Goal: Information Seeking & Learning: Find specific fact

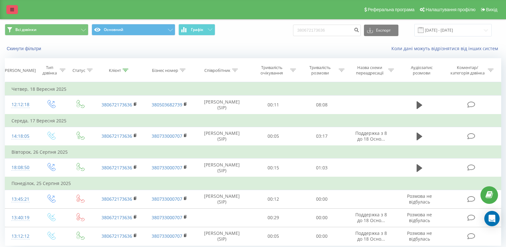
click at [13, 9] on icon at bounding box center [12, 9] width 4 height 4
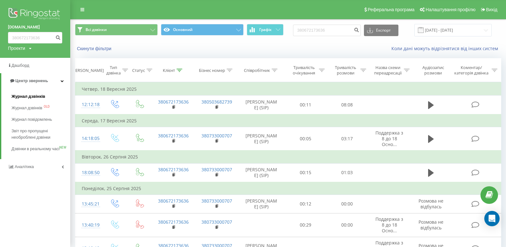
click at [37, 97] on span "Журнал дзвінків" at bounding box center [29, 96] width 34 height 6
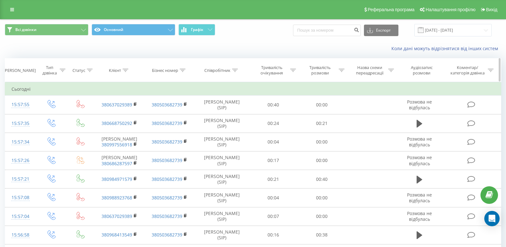
click at [236, 71] on icon at bounding box center [235, 70] width 6 height 3
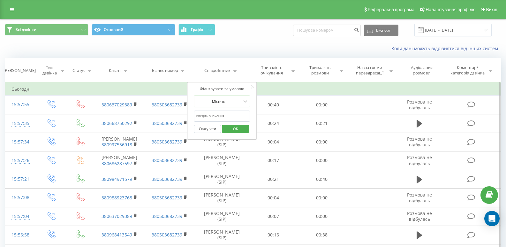
click at [209, 117] on input "text" at bounding box center [222, 116] width 56 height 11
type input "[PERSON_NAME]"
click at [227, 131] on span "OK" at bounding box center [236, 129] width 18 height 10
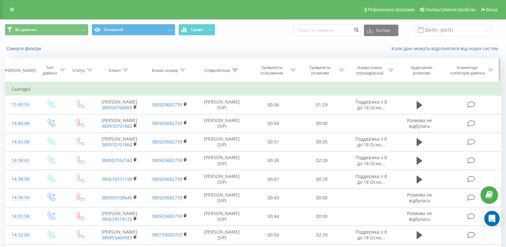
click at [60, 71] on icon at bounding box center [63, 70] width 6 height 3
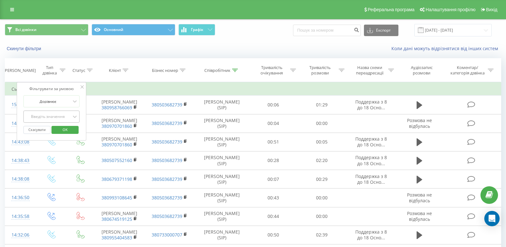
click at [62, 117] on div "Введіть значення" at bounding box center [47, 116] width 45 height 5
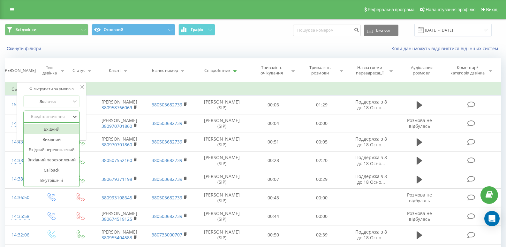
click at [59, 128] on div "Вхідний" at bounding box center [52, 129] width 56 height 10
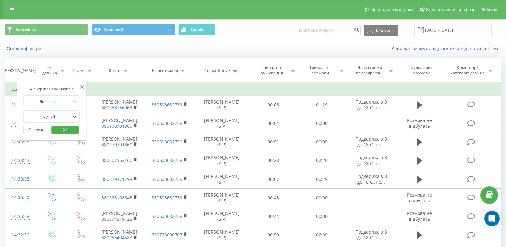
click at [59, 128] on span "OK" at bounding box center [65, 130] width 18 height 10
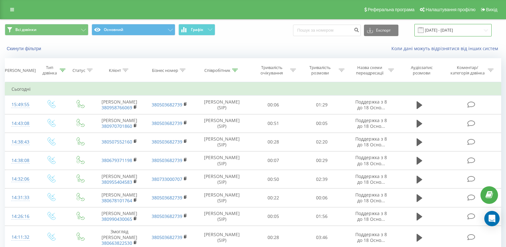
click at [440, 27] on input "[DATE] - [DATE]" at bounding box center [453, 30] width 77 height 12
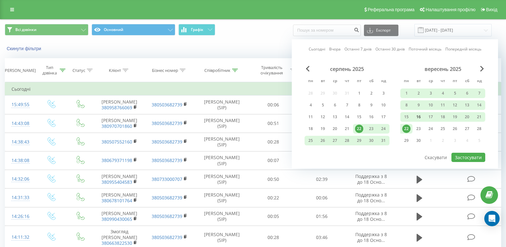
click at [420, 117] on div "16" at bounding box center [419, 117] width 8 height 8
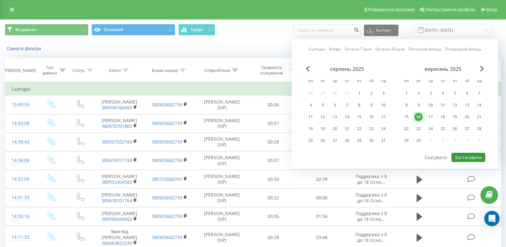
click at [468, 153] on button "Застосувати" at bounding box center [469, 157] width 34 height 9
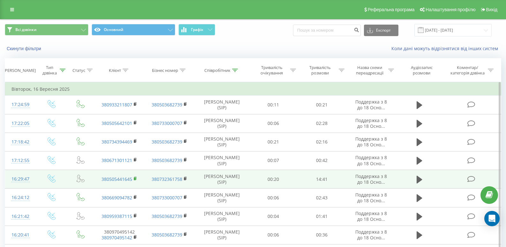
click at [135, 180] on rect at bounding box center [135, 178] width 2 height 3
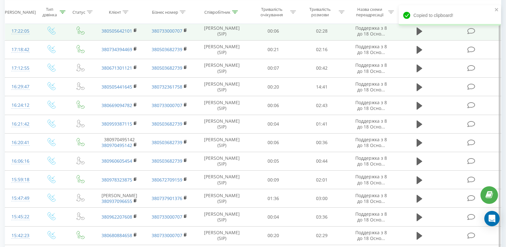
scroll to position [96, 0]
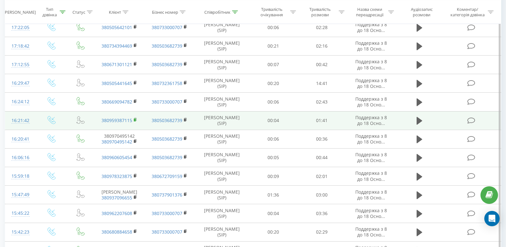
click at [134, 121] on rect at bounding box center [135, 120] width 2 height 3
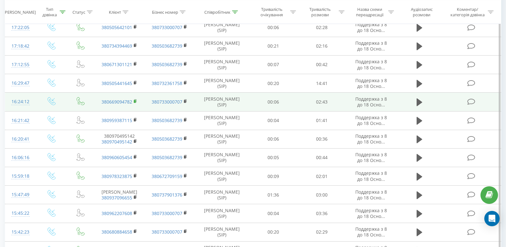
click at [134, 104] on icon at bounding box center [136, 101] width 4 height 4
click at [421, 106] on icon at bounding box center [420, 102] width 6 height 8
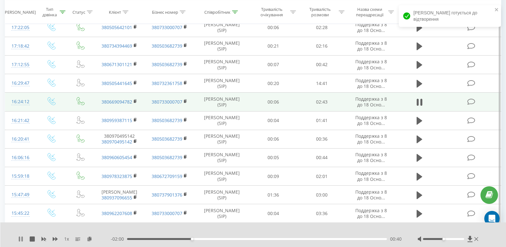
click at [23, 240] on icon at bounding box center [21, 238] width 1 height 5
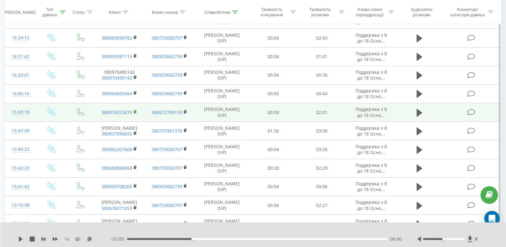
click at [136, 114] on icon at bounding box center [136, 112] width 4 height 4
click at [419, 116] on icon at bounding box center [420, 113] width 6 height 8
click at [52, 240] on div "1 x" at bounding box center [64, 239] width 93 height 6
click at [56, 239] on icon at bounding box center [55, 239] width 5 height 4
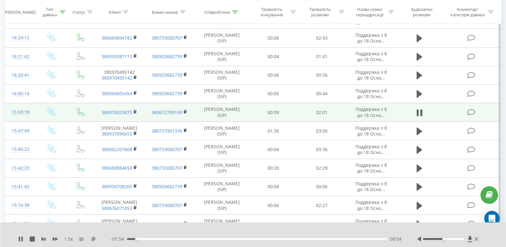
click at [93, 239] on icon at bounding box center [93, 238] width 5 height 4
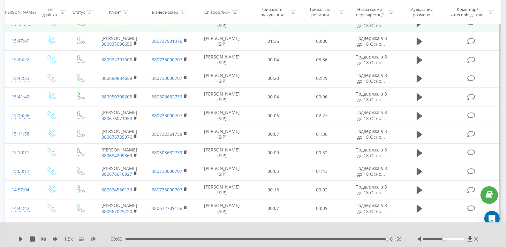
scroll to position [256, 0]
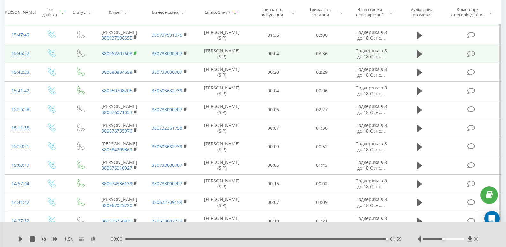
click at [135, 55] on rect at bounding box center [135, 53] width 2 height 3
click at [419, 58] on icon at bounding box center [420, 54] width 6 height 8
click at [94, 238] on icon at bounding box center [93, 238] width 5 height 4
click at [197, 238] on div "03:35" at bounding box center [257, 239] width 262 height 2
click at [20, 242] on div "1.5 x" at bounding box center [64, 239] width 93 height 6
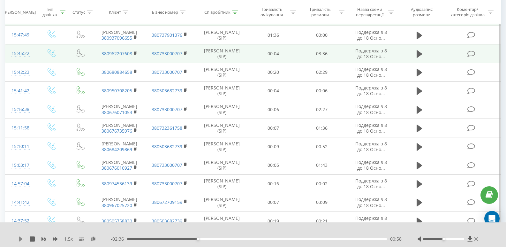
click at [22, 238] on icon at bounding box center [20, 238] width 5 height 5
click at [20, 239] on icon at bounding box center [20, 238] width 5 height 5
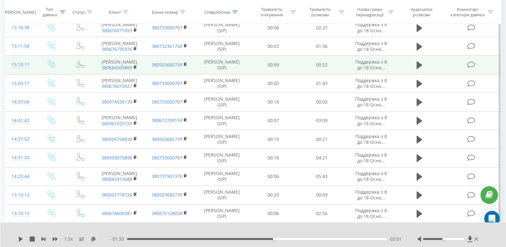
scroll to position [415, 0]
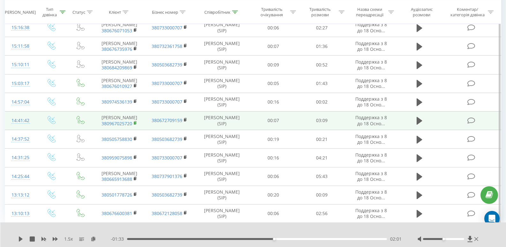
click at [135, 125] on rect at bounding box center [135, 123] width 2 height 3
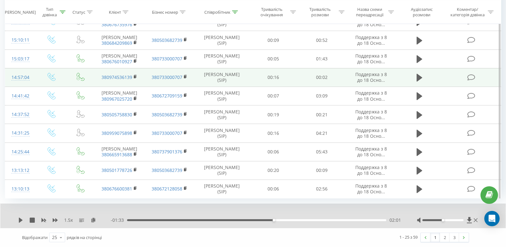
scroll to position [502, 0]
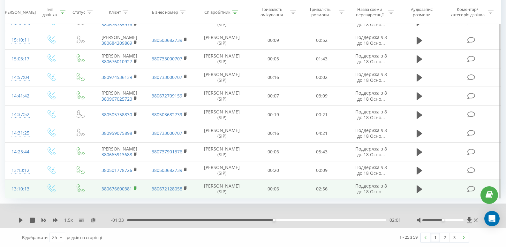
click at [134, 187] on rect at bounding box center [135, 188] width 2 height 3
click at [419, 187] on icon at bounding box center [420, 189] width 6 height 8
click at [93, 220] on icon at bounding box center [93, 220] width 5 height 4
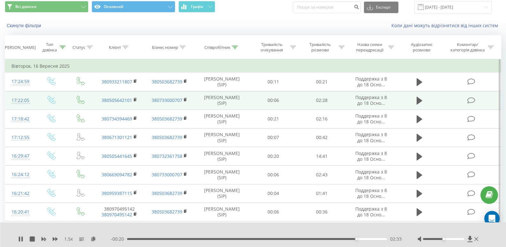
scroll to position [0, 0]
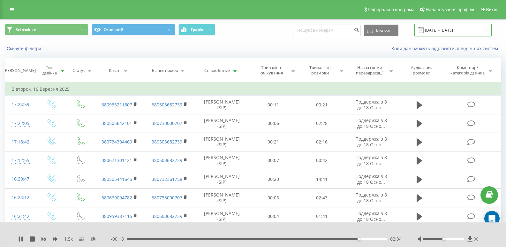
click at [434, 29] on input "[DATE] - [DATE]" at bounding box center [453, 30] width 77 height 12
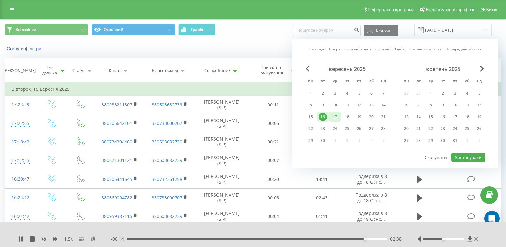
click at [338, 117] on div "17" at bounding box center [335, 117] width 8 height 8
click at [460, 157] on button "Застосувати" at bounding box center [469, 157] width 34 height 9
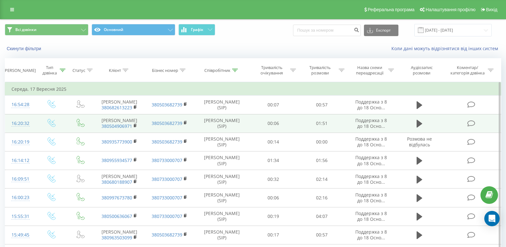
scroll to position [64, 0]
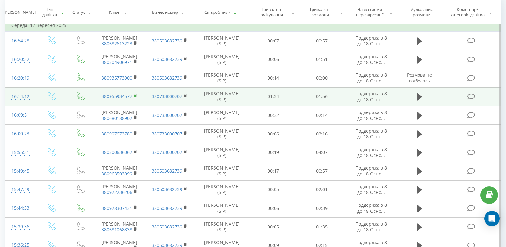
click at [134, 97] on icon at bounding box center [135, 95] width 2 height 3
click at [418, 101] on icon at bounding box center [420, 97] width 6 height 8
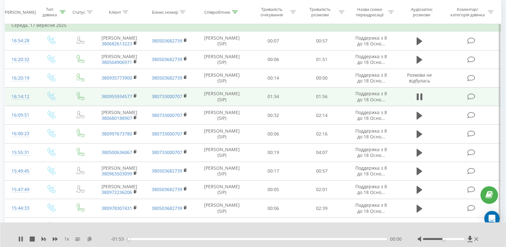
click at [89, 239] on icon at bounding box center [89, 238] width 5 height 4
click at [56, 238] on icon at bounding box center [55, 239] width 5 height 4
drag, startPoint x: 136, startPoint y: 237, endPoint x: 121, endPoint y: 240, distance: 14.6
click at [121, 240] on div "00:00 01:54 01:54" at bounding box center [256, 239] width 291 height 6
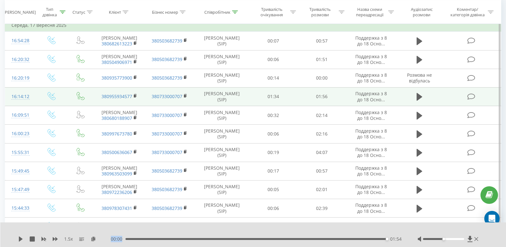
click at [131, 238] on div "01:54" at bounding box center [257, 239] width 262 height 2
click at [20, 237] on icon at bounding box center [20, 238] width 5 height 5
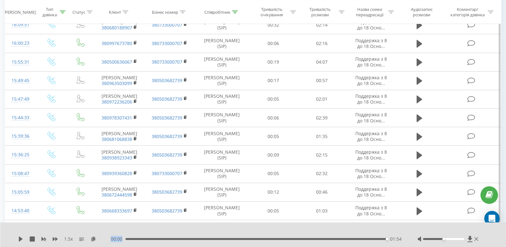
scroll to position [160, 0]
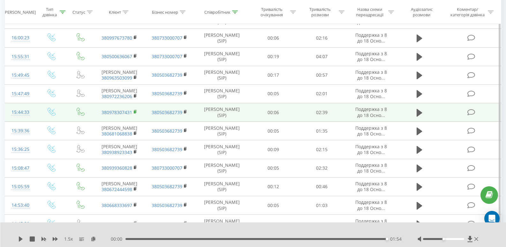
click at [135, 113] on rect at bounding box center [135, 112] width 2 height 3
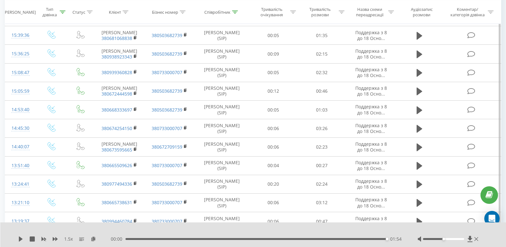
scroll to position [256, 0]
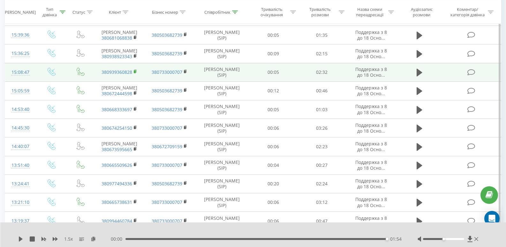
click at [135, 73] on rect at bounding box center [135, 71] width 2 height 3
click at [421, 77] on icon at bounding box center [420, 72] width 6 height 9
click at [94, 239] on icon at bounding box center [93, 238] width 5 height 4
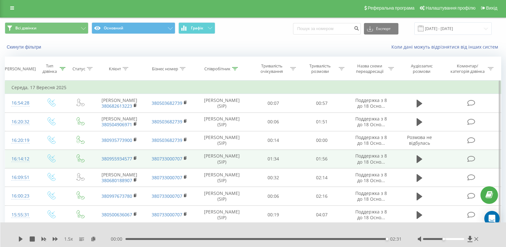
scroll to position [0, 0]
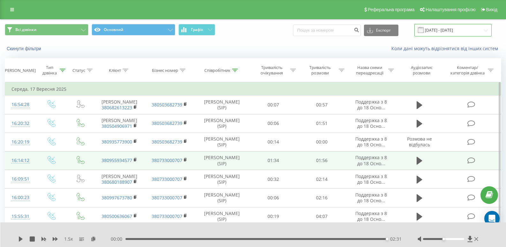
click at [430, 31] on input "[DATE] - [DATE]" at bounding box center [453, 30] width 77 height 12
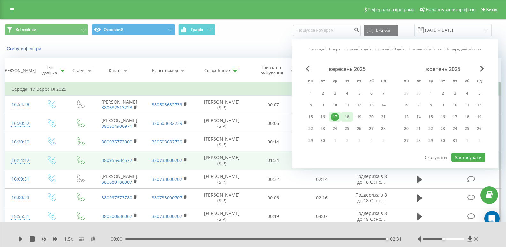
click at [345, 116] on div "18" at bounding box center [347, 117] width 8 height 8
click at [468, 157] on button "Застосувати" at bounding box center [469, 157] width 34 height 9
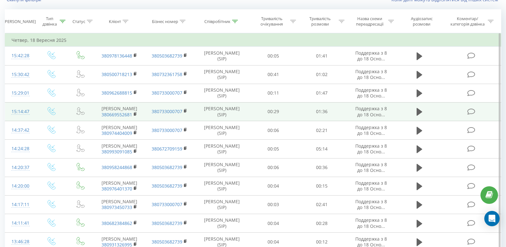
scroll to position [25, 0]
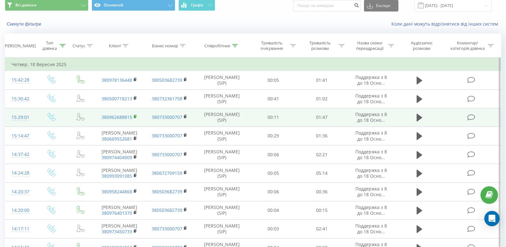
click at [135, 118] on rect at bounding box center [135, 116] width 2 height 3
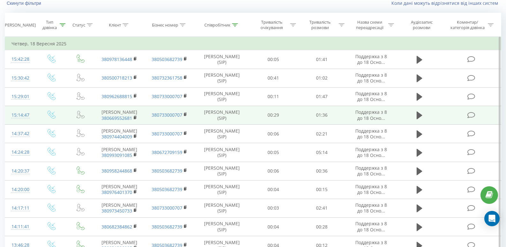
scroll to position [57, 0]
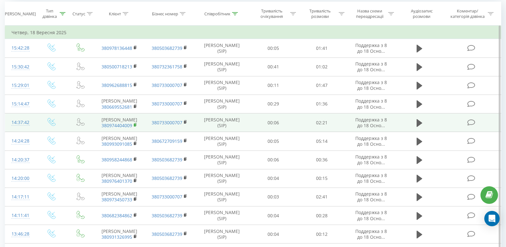
click at [135, 127] on rect at bounding box center [135, 125] width 2 height 3
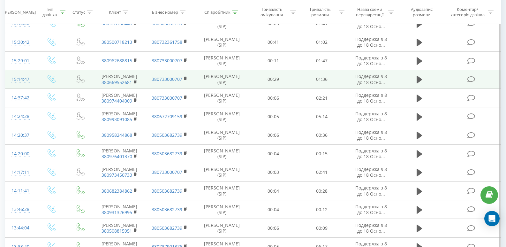
scroll to position [120, 0]
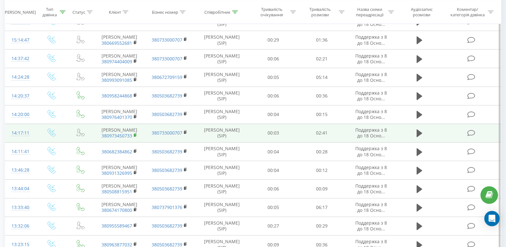
click at [135, 137] on rect at bounding box center [135, 135] width 2 height 3
click at [418, 137] on icon at bounding box center [420, 133] width 6 height 8
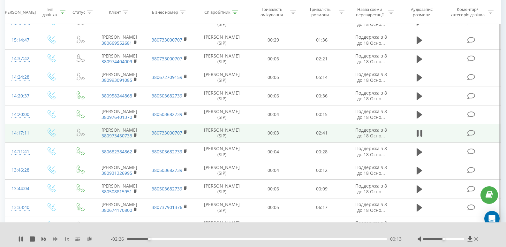
click at [56, 239] on icon at bounding box center [55, 239] width 5 height 4
click at [93, 238] on icon at bounding box center [93, 238] width 5 height 4
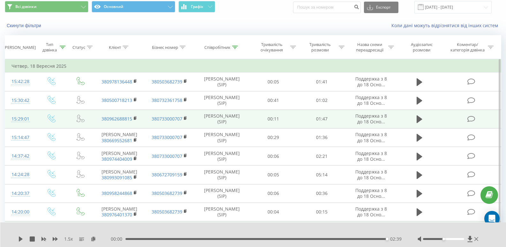
scroll to position [0, 0]
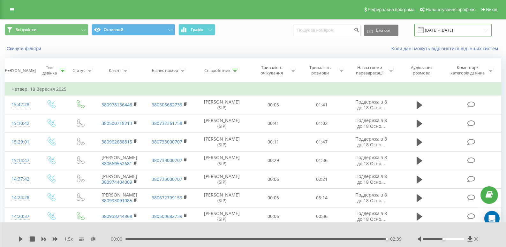
click at [436, 30] on input "[DATE] - [DATE]" at bounding box center [453, 30] width 77 height 12
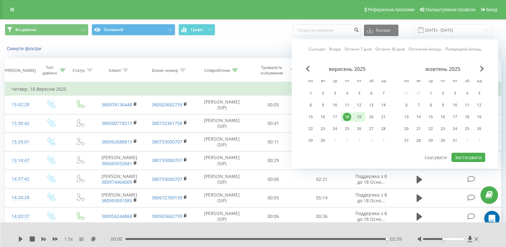
click at [361, 119] on div "19" at bounding box center [359, 117] width 8 height 8
click at [459, 154] on button "Застосувати" at bounding box center [469, 157] width 34 height 9
type input "[DATE] - [DATE]"
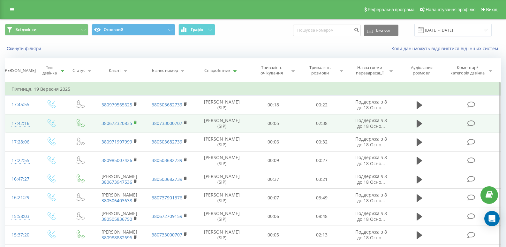
click at [134, 124] on rect at bounding box center [135, 122] width 2 height 3
click at [422, 128] on icon at bounding box center [420, 123] width 6 height 9
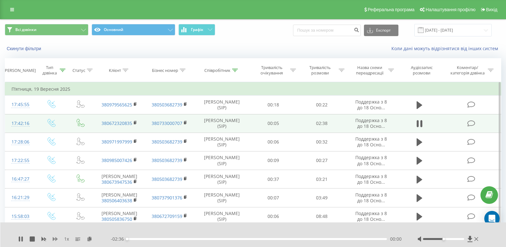
click at [55, 240] on icon at bounding box center [55, 238] width 5 height 5
click at [55, 239] on icon at bounding box center [55, 239] width 5 height 4
click at [94, 238] on icon at bounding box center [93, 238] width 5 height 4
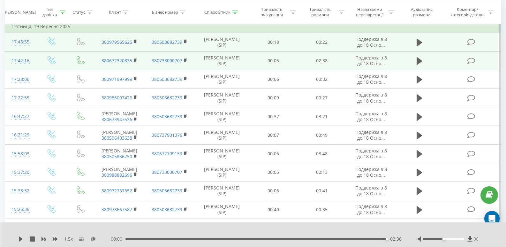
scroll to position [64, 0]
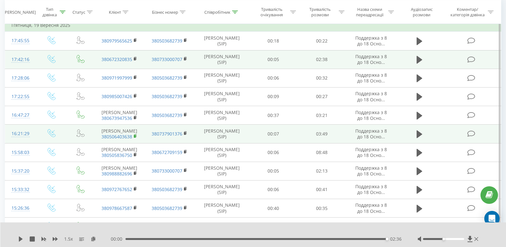
click at [135, 138] on rect at bounding box center [135, 136] width 2 height 3
click at [422, 139] on icon at bounding box center [420, 134] width 6 height 9
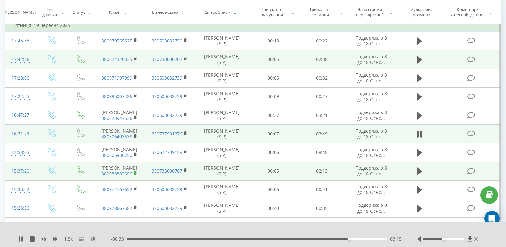
click at [135, 175] on rect at bounding box center [135, 173] width 2 height 3
click at [418, 175] on icon at bounding box center [420, 171] width 6 height 8
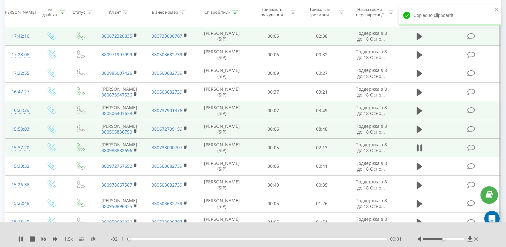
scroll to position [96, 0]
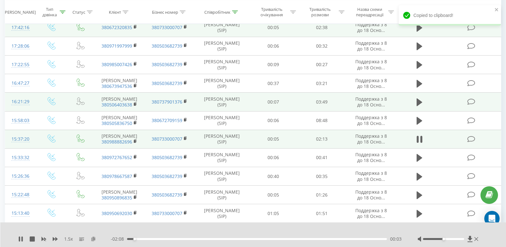
click at [94, 239] on icon at bounding box center [93, 238] width 5 height 4
click at [191, 238] on div "00:32" at bounding box center [257, 239] width 260 height 2
click at [183, 239] on div "00:28" at bounding box center [257, 239] width 260 height 2
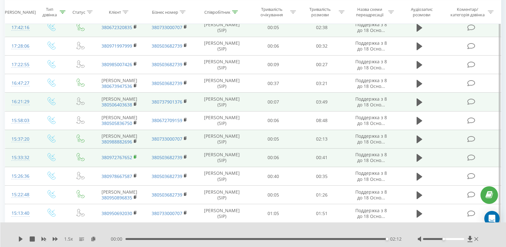
click at [135, 158] on rect at bounding box center [135, 157] width 2 height 3
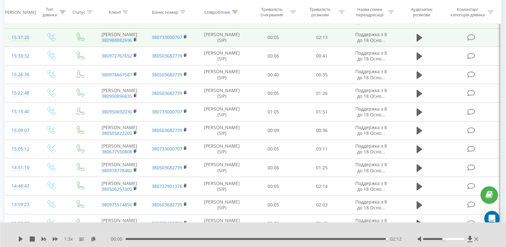
scroll to position [224, 0]
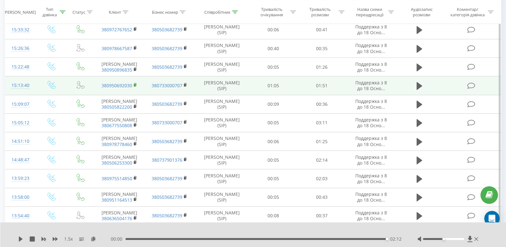
click at [135, 87] on rect at bounding box center [135, 85] width 2 height 3
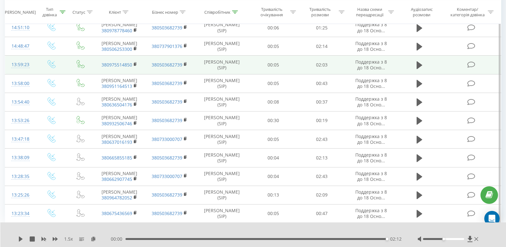
scroll to position [351, 0]
click at [135, 66] on rect at bounding box center [135, 64] width 2 height 3
click at [419, 69] on icon at bounding box center [420, 65] width 6 height 8
click at [19, 238] on icon at bounding box center [19, 238] width 1 height 5
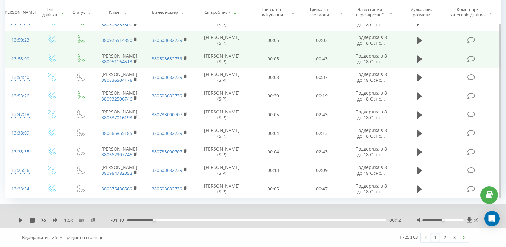
scroll to position [478, 0]
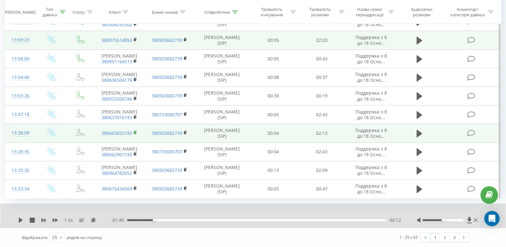
click at [136, 135] on icon at bounding box center [136, 132] width 4 height 4
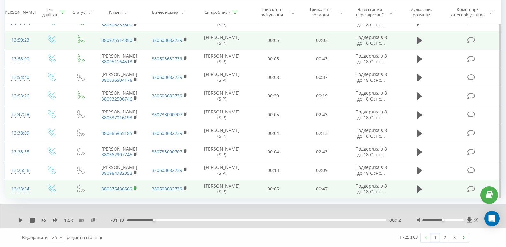
click at [135, 187] on rect at bounding box center [135, 188] width 2 height 3
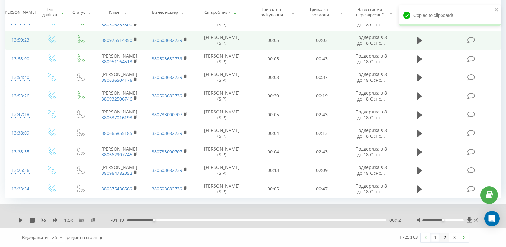
click at [444, 236] on link "2" at bounding box center [445, 237] width 10 height 9
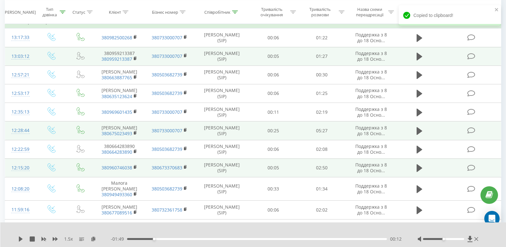
scroll to position [42, 0]
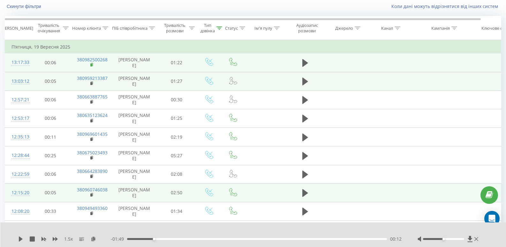
click at [92, 66] on rect at bounding box center [91, 65] width 2 height 3
click at [304, 63] on icon at bounding box center [306, 63] width 6 height 8
click at [91, 85] on rect at bounding box center [91, 83] width 2 height 3
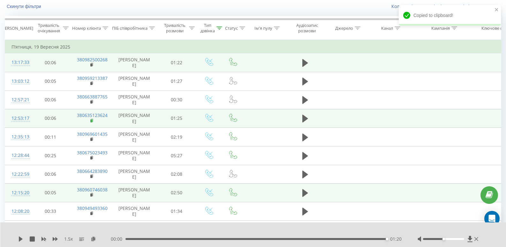
click at [91, 122] on rect at bounding box center [91, 121] width 2 height 3
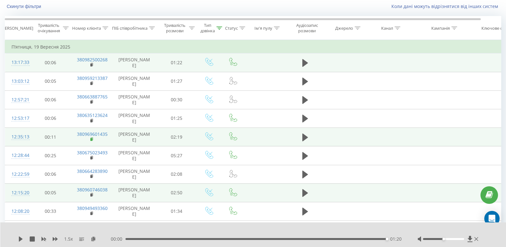
click at [91, 141] on rect at bounding box center [91, 139] width 2 height 3
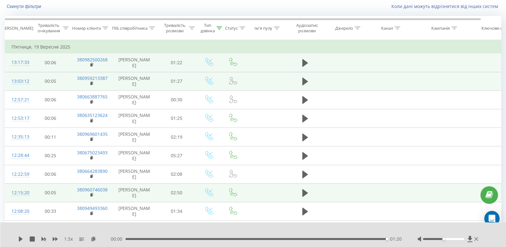
click at [182, 81] on td "01:27" at bounding box center [177, 81] width 40 height 19
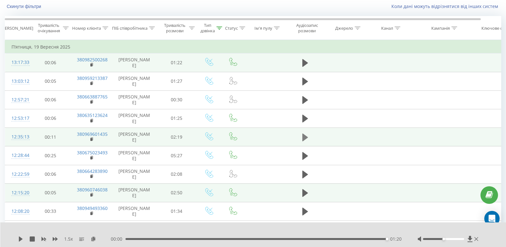
click at [304, 141] on icon at bounding box center [306, 137] width 6 height 8
click at [94, 238] on icon at bounding box center [93, 238] width 5 height 4
